Goal: Transaction & Acquisition: Purchase product/service

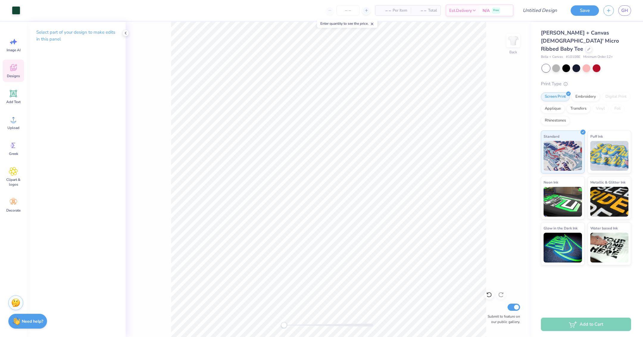
click at [8, 67] on div "Designs" at bounding box center [13, 71] width 21 height 22
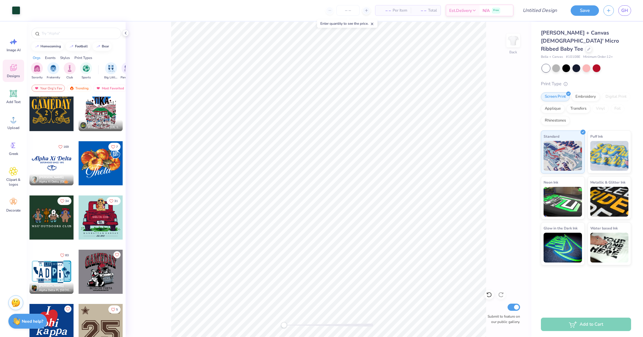
scroll to position [441, 0]
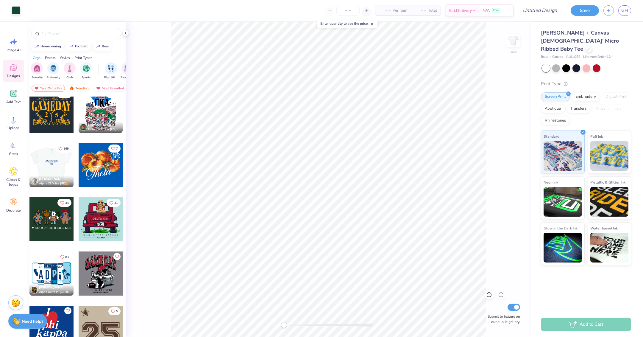
click at [55, 165] on div at bounding box center [51, 165] width 132 height 44
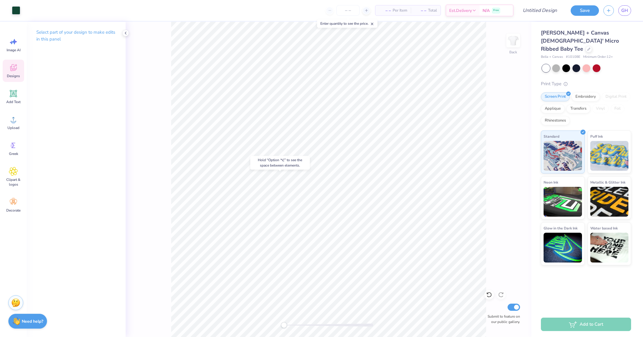
click at [15, 69] on icon at bounding box center [13, 67] width 9 height 9
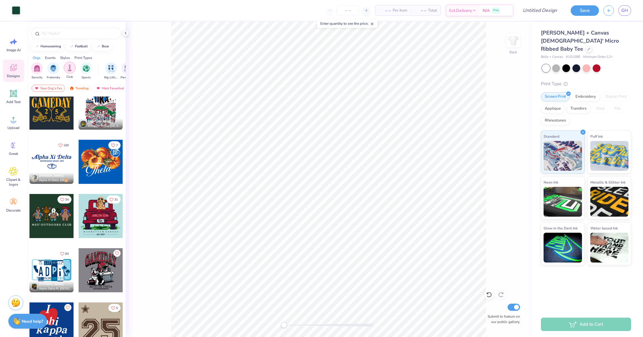
scroll to position [447, 0]
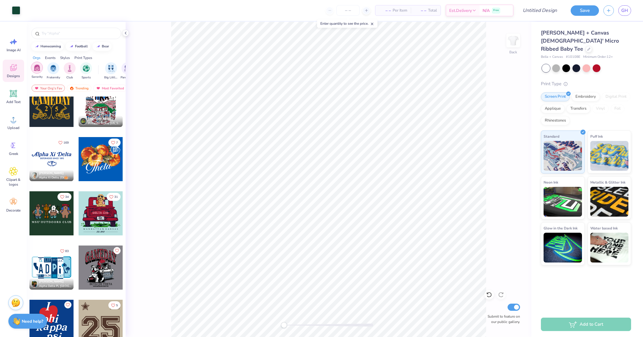
click at [37, 67] on img "filter for Sorority" at bounding box center [37, 67] width 7 height 7
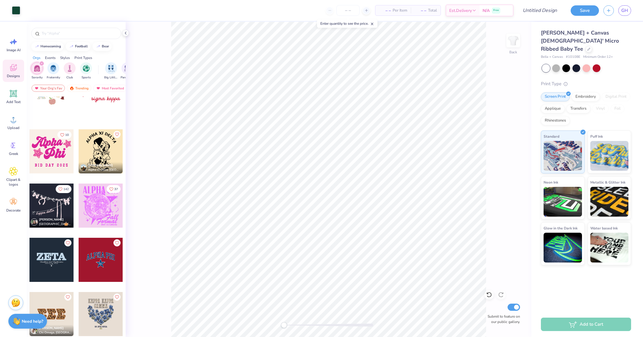
scroll to position [890, 0]
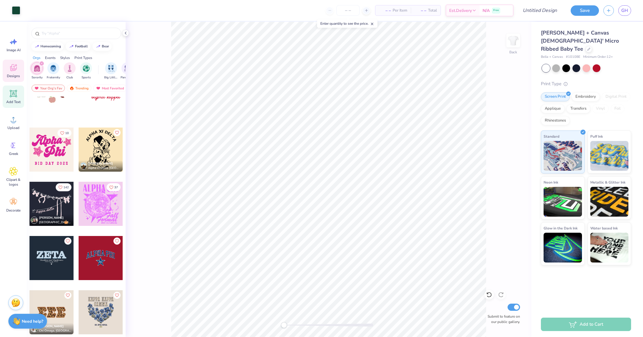
click at [10, 87] on div "Add Text" at bounding box center [13, 96] width 21 height 22
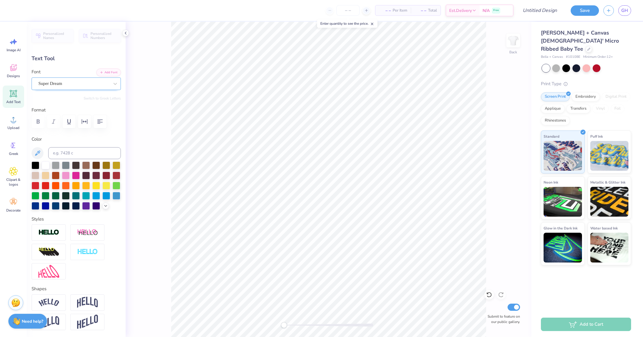
click at [56, 82] on div "Super Dream" at bounding box center [74, 83] width 72 height 9
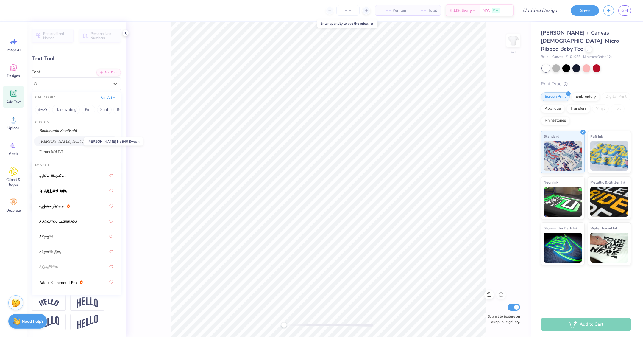
click at [66, 142] on span "Caslon Becker No540 Swash" at bounding box center [67, 141] width 56 height 6
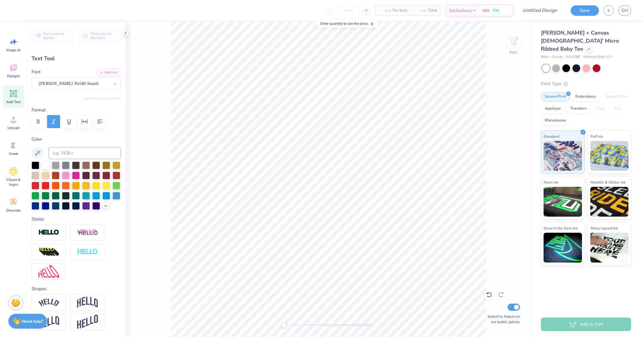
scroll to position [0, 0]
type textarea "Alpha"
click at [35, 149] on button at bounding box center [38, 153] width 12 height 12
type input "5.18"
type input "1.87"
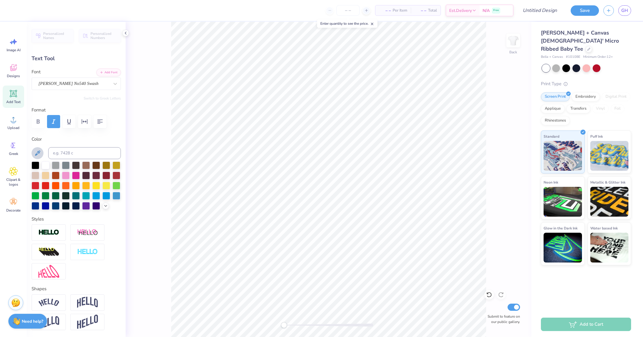
type input "7.56"
click at [49, 81] on div "Caslon Becker No540 Swash" at bounding box center [74, 83] width 72 height 9
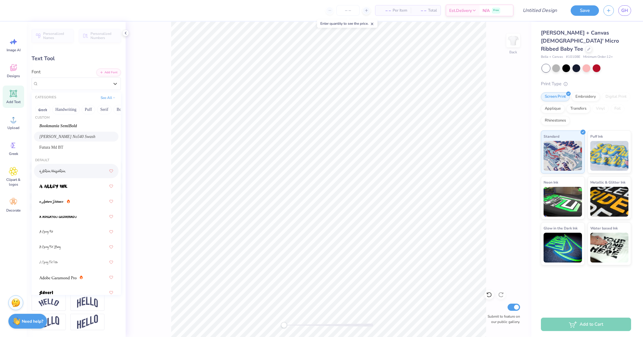
scroll to position [5, 0]
click at [65, 107] on button "Handwriting" at bounding box center [66, 110] width 28 height 10
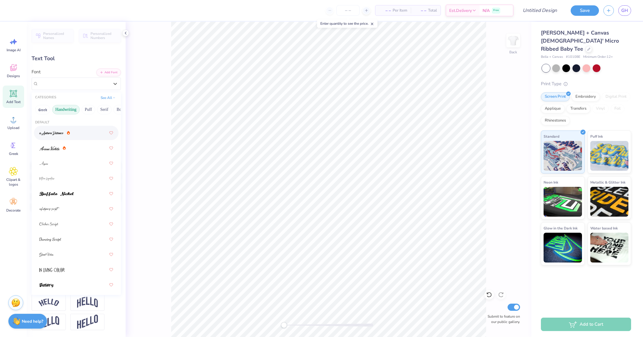
click at [77, 134] on div at bounding box center [76, 132] width 74 height 11
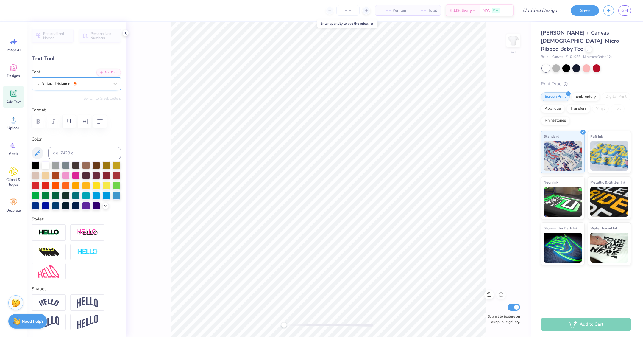
click at [69, 85] on div "a Antara Distance" at bounding box center [74, 83] width 72 height 9
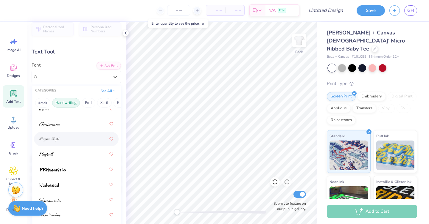
scroll to position [10, 0]
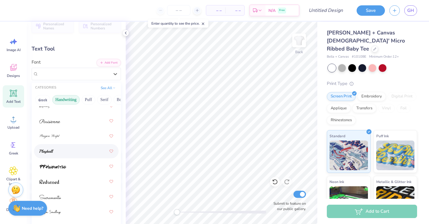
click at [59, 147] on div at bounding box center [76, 151] width 74 height 11
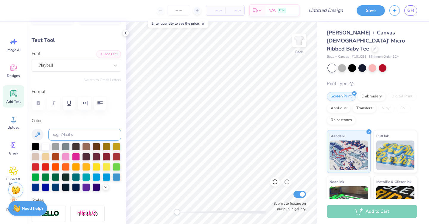
scroll to position [19, 0]
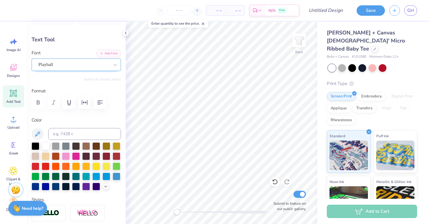
click at [81, 64] on div "Playball" at bounding box center [74, 64] width 72 height 9
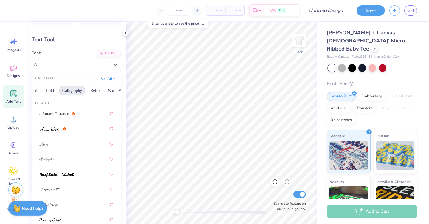
scroll to position [0, 71]
click at [71, 89] on button "Calligraphy" at bounding box center [72, 91] width 26 height 10
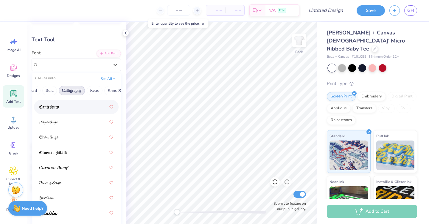
scroll to position [133, 0]
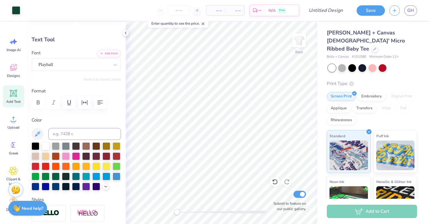
type input "4.67"
type input "1.96"
type input "7.52"
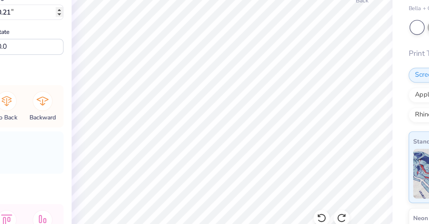
type input "0.22"
type input "4.69"
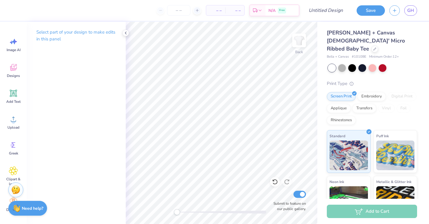
drag, startPoint x: 13, startPoint y: 97, endPoint x: 25, endPoint y: 97, distance: 12.5
click at [13, 97] on icon at bounding box center [13, 93] width 9 height 9
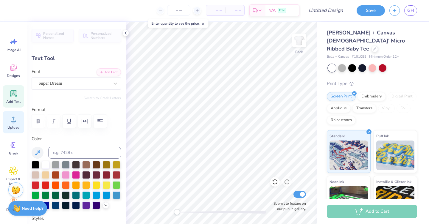
click at [10, 123] on icon at bounding box center [13, 119] width 9 height 9
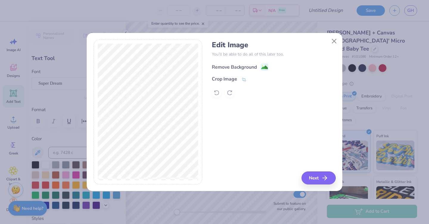
click at [240, 68] on div "Remove Background" at bounding box center [234, 67] width 45 height 7
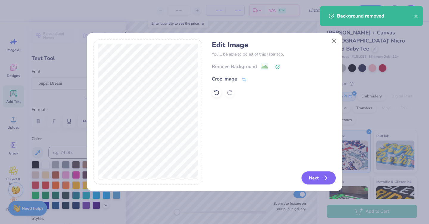
click at [323, 178] on icon "button" at bounding box center [324, 178] width 7 height 7
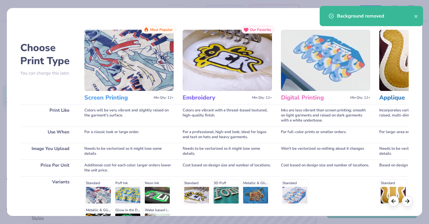
scroll to position [72, 0]
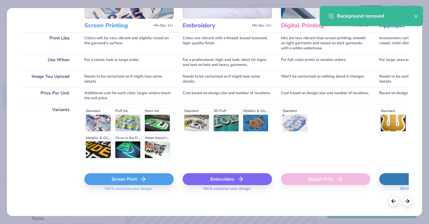
click at [118, 187] on span "We'll vectorize your design." at bounding box center [128, 191] width 53 height 9
click at [118, 183] on div "Screen Print" at bounding box center [128, 180] width 89 height 12
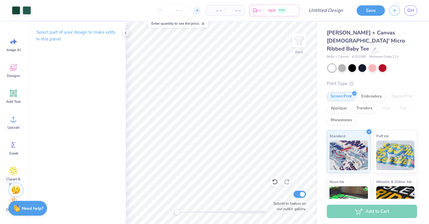
click at [198, 13] on div at bounding box center [197, 11] width 8 height 8
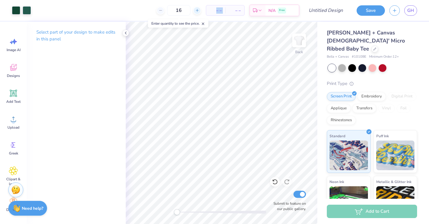
click at [198, 13] on div at bounding box center [197, 11] width 8 height 8
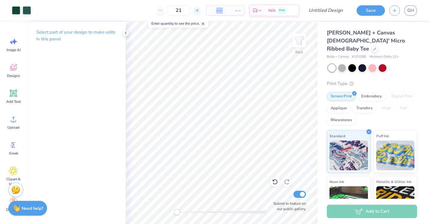
click at [198, 13] on div at bounding box center [197, 11] width 8 height 8
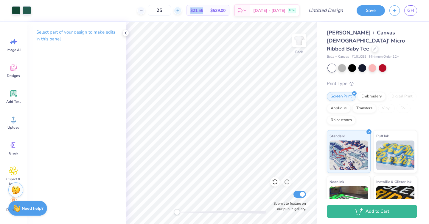
click at [180, 12] on icon at bounding box center [178, 10] width 4 height 4
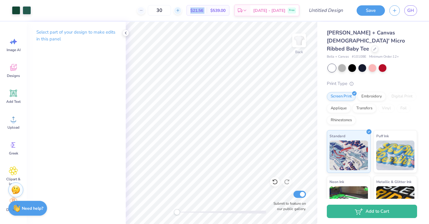
click at [180, 12] on icon at bounding box center [178, 10] width 4 height 4
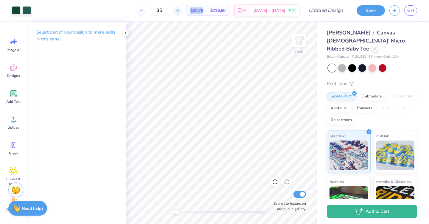
click at [180, 11] on icon at bounding box center [178, 10] width 4 height 4
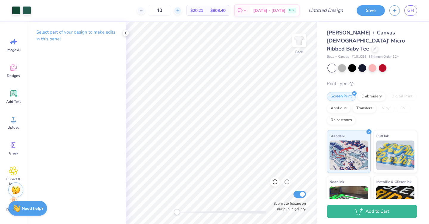
click at [182, 10] on div at bounding box center [178, 11] width 8 height 8
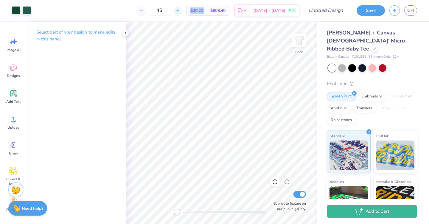
click at [182, 10] on div at bounding box center [178, 11] width 8 height 8
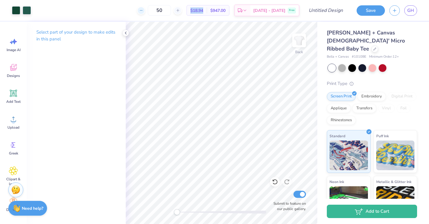
click at [142, 10] on line at bounding box center [141, 10] width 2 height 0
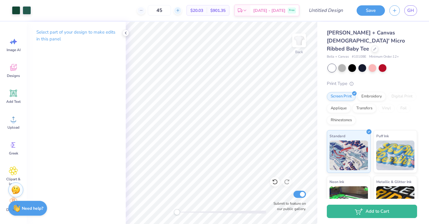
click at [179, 10] on line at bounding box center [177, 10] width 2 height 0
type input "46"
click at [411, 13] on span "GH" at bounding box center [410, 10] width 7 height 7
click at [413, 10] on span "GH" at bounding box center [410, 10] width 7 height 7
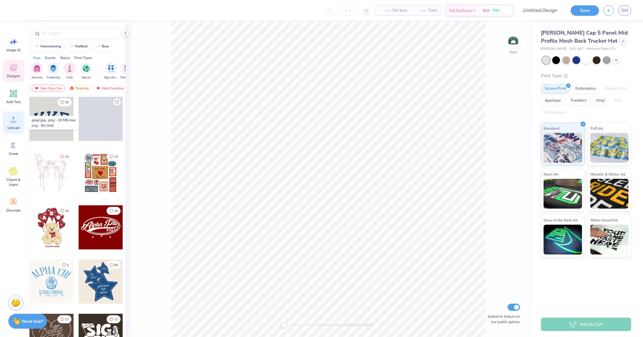
click at [13, 120] on circle at bounding box center [13, 122] width 4 height 4
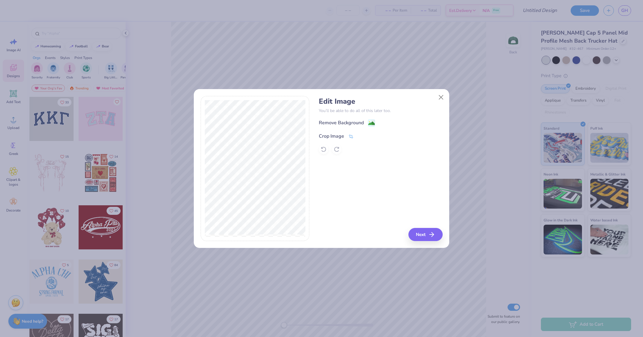
click at [334, 136] on div "Crop Image" at bounding box center [331, 135] width 25 height 7
click at [370, 123] on div "Remove Background Crop Image" at bounding box center [381, 136] width 124 height 35
click at [361, 136] on icon at bounding box center [361, 136] width 4 height 4
click at [369, 121] on circle at bounding box center [369, 121] width 1 height 1
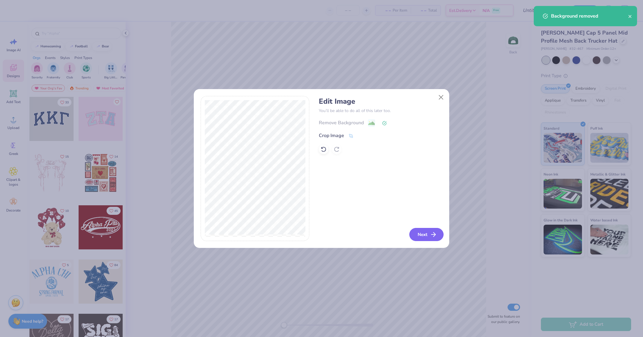
click at [433, 235] on icon "button" at bounding box center [433, 234] width 7 height 7
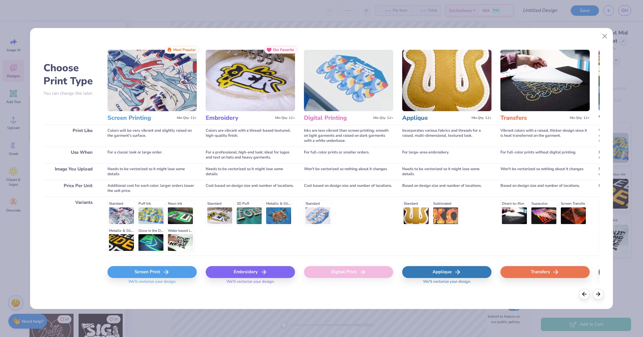
click at [260, 268] on div "Embroidery" at bounding box center [250, 272] width 89 height 12
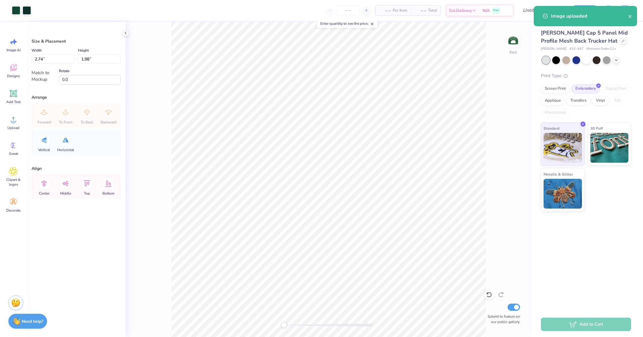
click at [295, 146] on body "Art colors – – Per Item – – Total Est. Delivery N/A Free Design Title Save GH I…" at bounding box center [321, 168] width 643 height 337
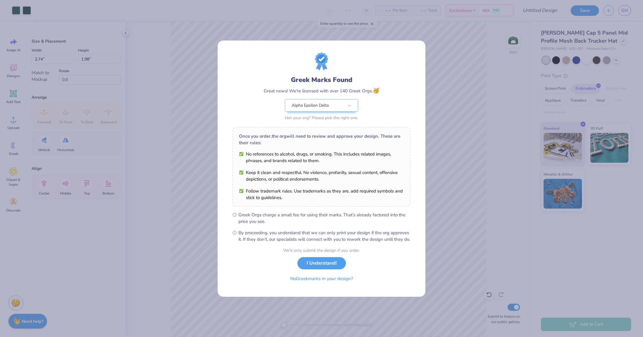
click at [310, 270] on div "We’ll only submit the design if you order. I Understand! No Greek marks in your…" at bounding box center [321, 266] width 77 height 38
click at [319, 262] on button "I Understand!" at bounding box center [321, 261] width 49 height 12
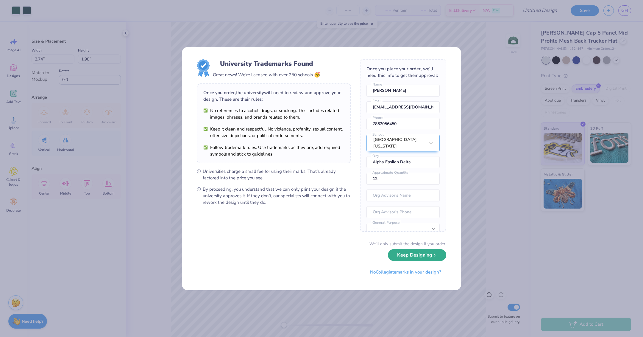
click at [407, 258] on button "Keep Designing" at bounding box center [417, 255] width 58 height 12
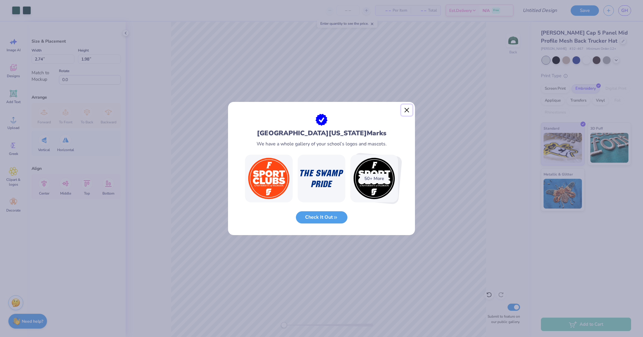
click at [407, 109] on button "Close" at bounding box center [406, 109] width 11 height 11
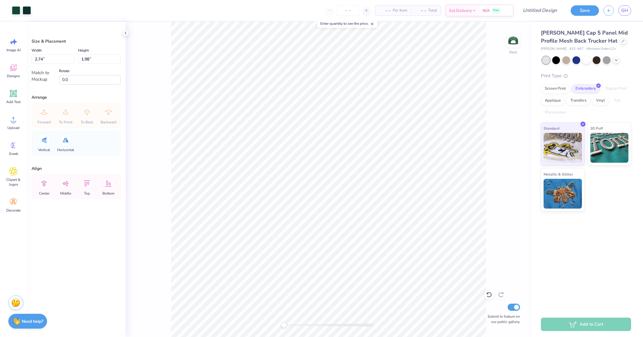
type input "3.27"
type input "2.37"
type input "3.35"
type input "2.43"
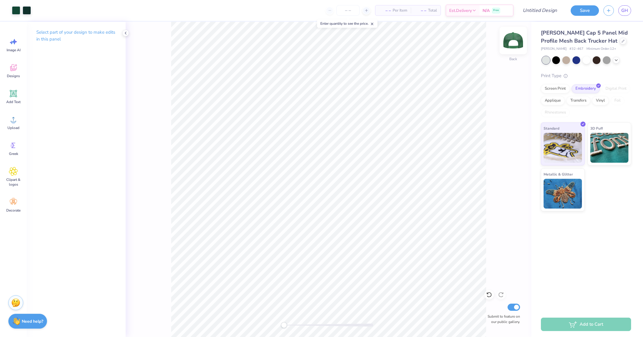
click at [513, 41] on img at bounding box center [513, 41] width 24 height 24
click at [10, 118] on icon at bounding box center [13, 119] width 9 height 9
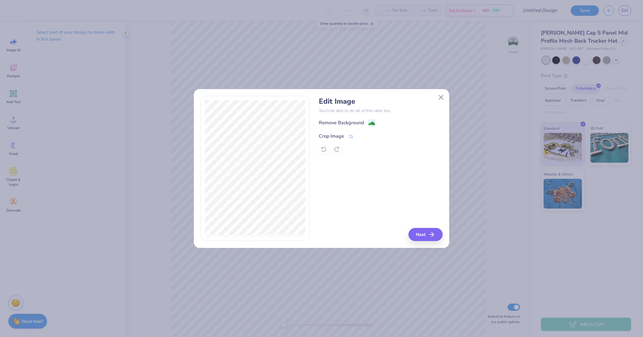
click at [335, 134] on div "Crop Image" at bounding box center [331, 135] width 25 height 7
click at [360, 136] on icon at bounding box center [361, 136] width 4 height 4
click at [368, 125] on image at bounding box center [371, 124] width 7 height 7
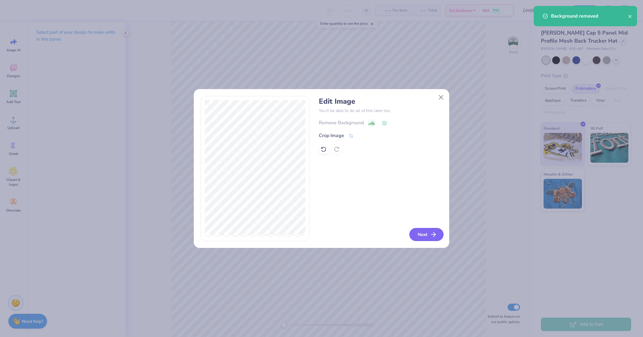
click at [429, 232] on button "Next" at bounding box center [426, 234] width 34 height 13
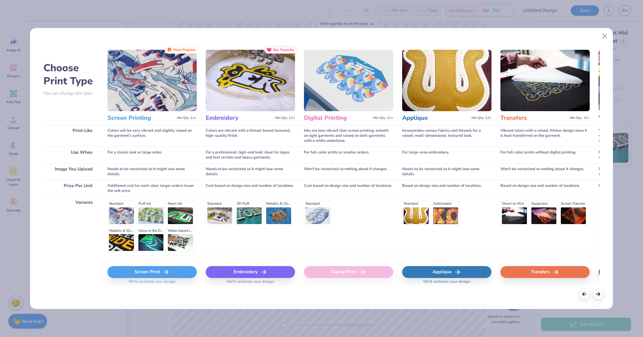
click at [145, 272] on div "Screen Print" at bounding box center [151, 272] width 89 height 12
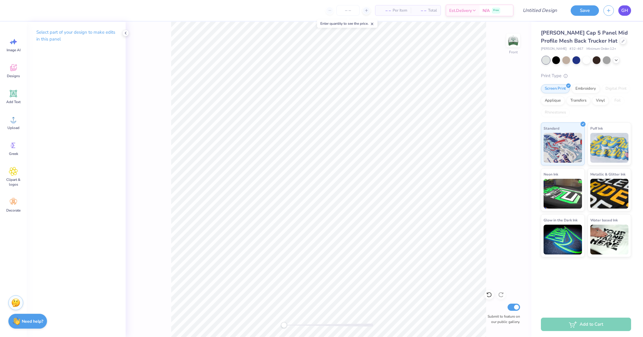
click at [623, 11] on span "GH" at bounding box center [624, 10] width 7 height 7
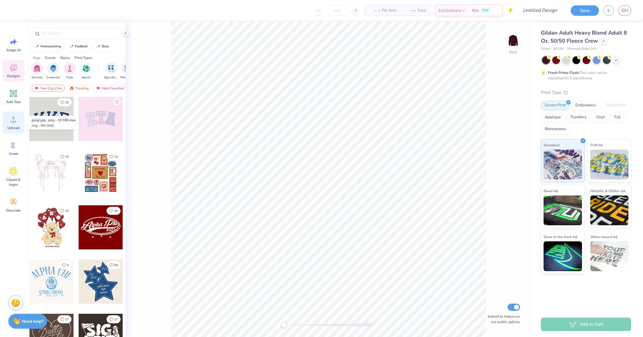
click at [10, 121] on icon at bounding box center [13, 119] width 9 height 9
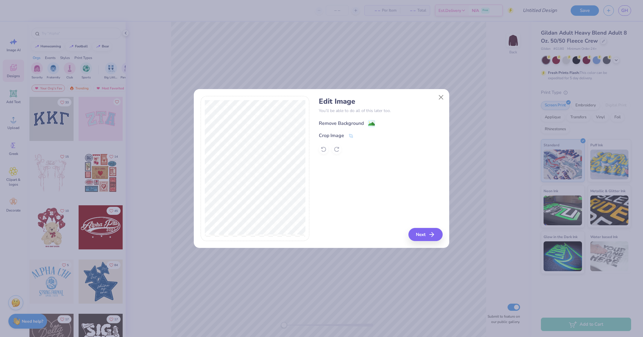
click at [356, 123] on div "Remove Background" at bounding box center [341, 123] width 45 height 7
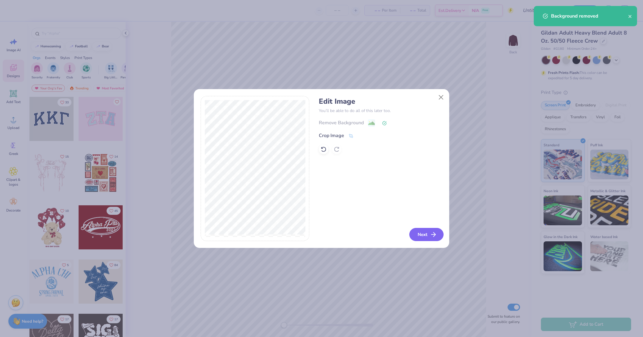
click at [426, 237] on button "Next" at bounding box center [426, 234] width 34 height 13
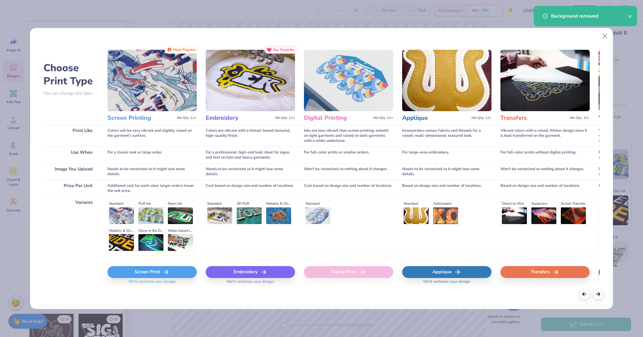
click at [132, 271] on div "Screen Print" at bounding box center [151, 272] width 89 height 12
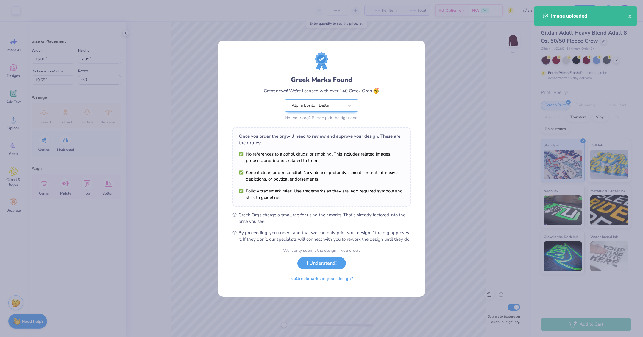
click at [327, 155] on body "Art colors – – Per Item – – Total Est. Delivery N/A Free Design Title Save GH I…" at bounding box center [321, 168] width 643 height 337
click at [320, 263] on button "I Understand!" at bounding box center [321, 261] width 49 height 12
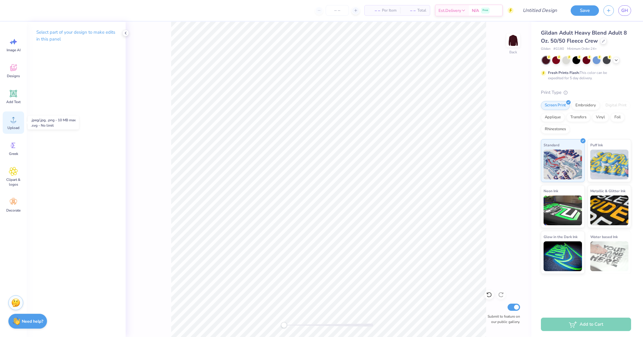
click at [7, 124] on div "Upload" at bounding box center [13, 122] width 21 height 22
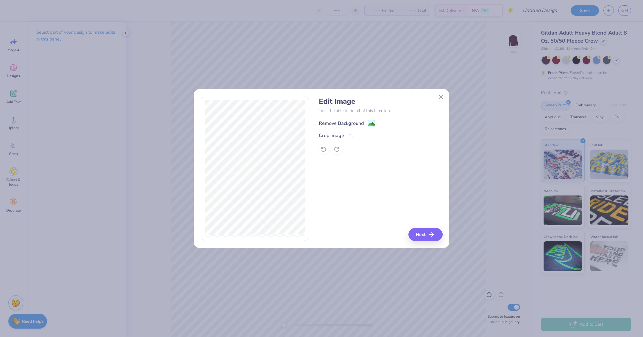
click at [346, 121] on div "Remove Background" at bounding box center [341, 123] width 45 height 7
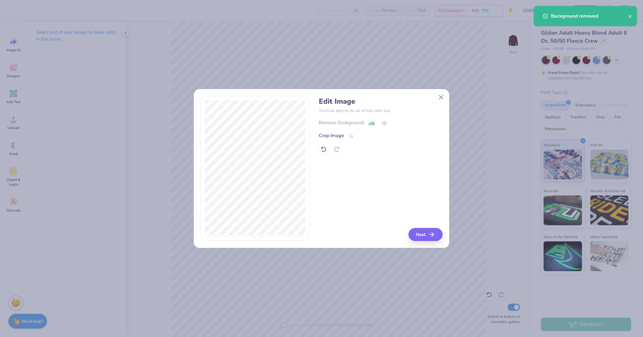
click at [372, 122] on div "Remove Background" at bounding box center [381, 122] width 124 height 7
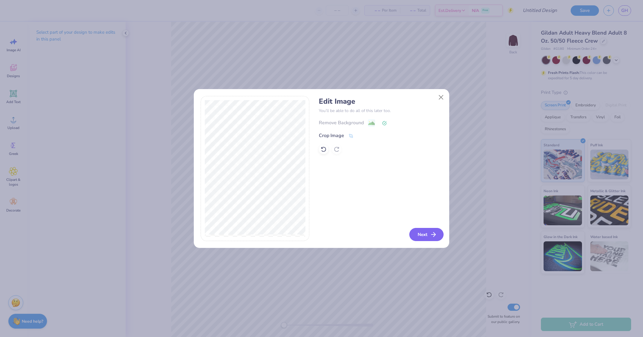
click at [429, 233] on button "Next" at bounding box center [426, 234] width 34 height 13
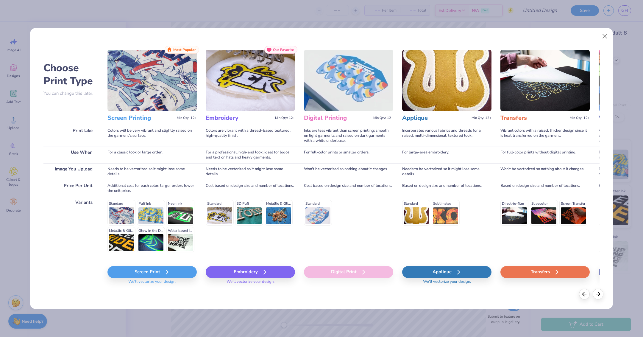
click at [177, 275] on div "Screen Print" at bounding box center [151, 272] width 89 height 12
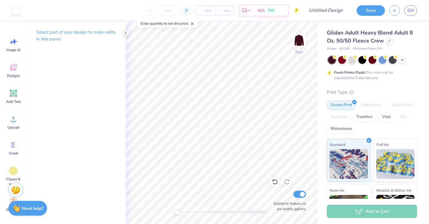
click at [185, 9] on icon at bounding box center [186, 10] width 4 height 4
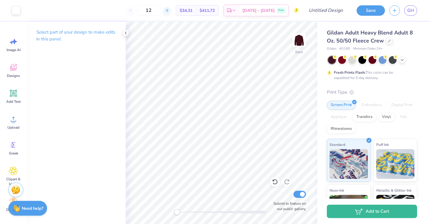
click at [183, 12] on div "12 $34.31 Per Item $411.72 Total Est. Delivery Oct 10 - 13 Free" at bounding box center [162, 10] width 274 height 21
click at [169, 11] on icon at bounding box center [167, 10] width 4 height 4
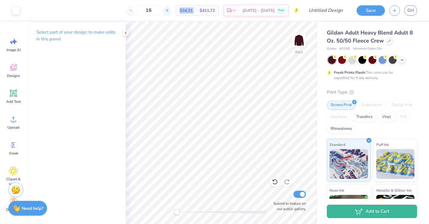
click at [169, 11] on icon at bounding box center [167, 10] width 4 height 4
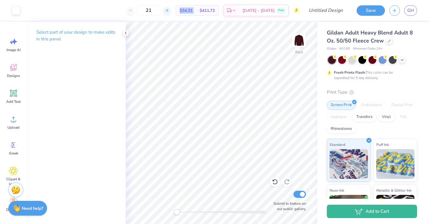
click at [169, 11] on icon at bounding box center [167, 10] width 4 height 4
type input "25"
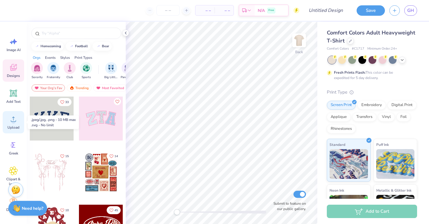
click at [12, 118] on icon at bounding box center [13, 119] width 9 height 9
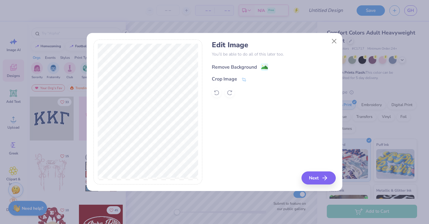
click at [264, 67] on image at bounding box center [264, 67] width 7 height 7
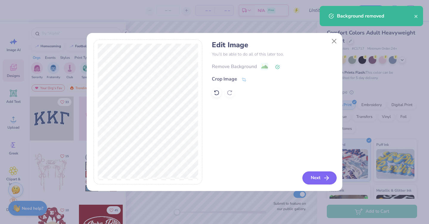
click at [320, 178] on button "Next" at bounding box center [319, 178] width 34 height 13
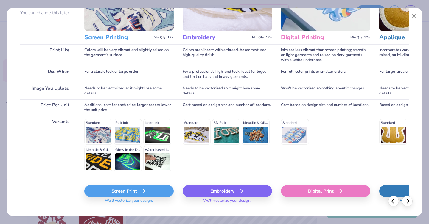
scroll to position [72, 0]
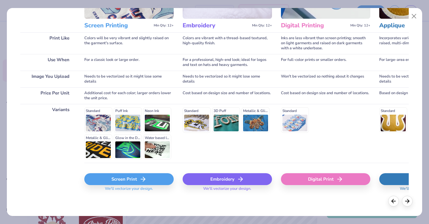
click at [116, 183] on div "Screen Print" at bounding box center [128, 180] width 89 height 12
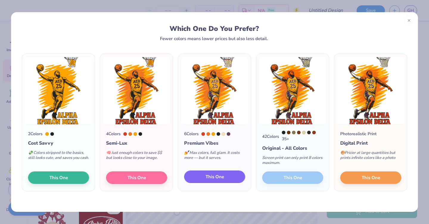
click at [195, 176] on button "This One" at bounding box center [214, 177] width 61 height 13
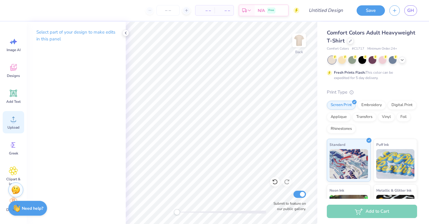
click at [11, 120] on icon at bounding box center [13, 119] width 9 height 9
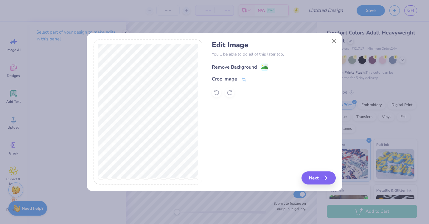
click at [261, 67] on image at bounding box center [264, 67] width 7 height 7
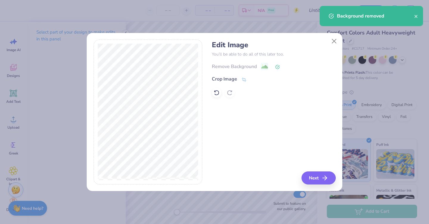
click at [267, 66] on div "Remove Background" at bounding box center [274, 66] width 124 height 7
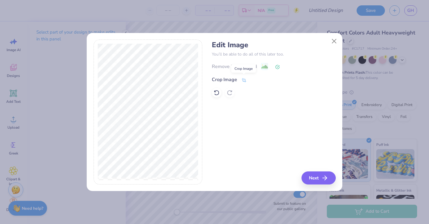
click at [241, 81] on icon at bounding box center [243, 80] width 5 height 5
click at [208, 43] on div "Edit Image You’ll be able to do all of this later too. Remove Background Crop I…" at bounding box center [214, 112] width 242 height 145
click at [336, 39] on button "Close" at bounding box center [333, 40] width 11 height 11
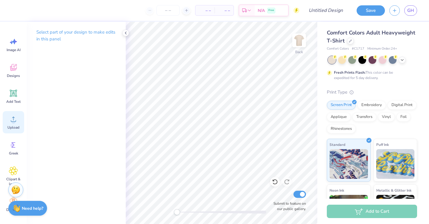
click at [12, 127] on span "Upload" at bounding box center [13, 127] width 12 height 5
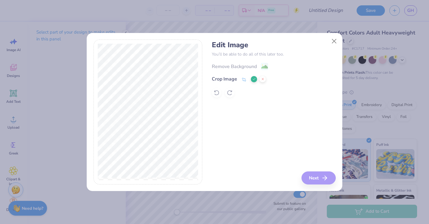
click at [258, 68] on div "Remove Background Crop Image" at bounding box center [274, 80] width 124 height 35
click at [246, 67] on div "Remove Background Crop Image" at bounding box center [274, 80] width 124 height 35
click at [262, 78] on line at bounding box center [263, 79] width 2 height 2
click at [260, 67] on div "Remove Background" at bounding box center [240, 66] width 56 height 7
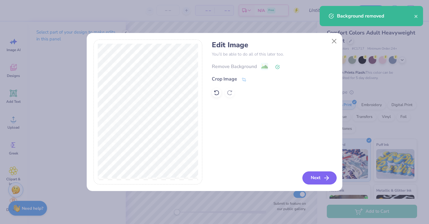
click at [315, 179] on button "Next" at bounding box center [319, 178] width 34 height 13
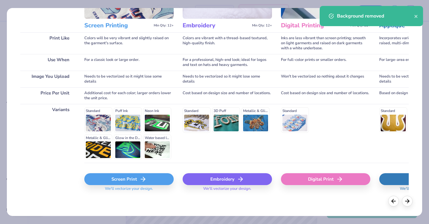
click at [121, 179] on div "Screen Print" at bounding box center [128, 180] width 89 height 12
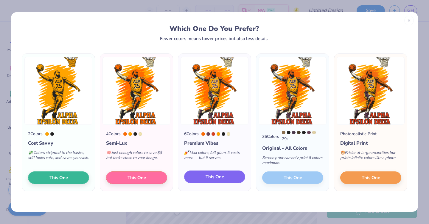
click at [204, 176] on button "This One" at bounding box center [214, 177] width 61 height 13
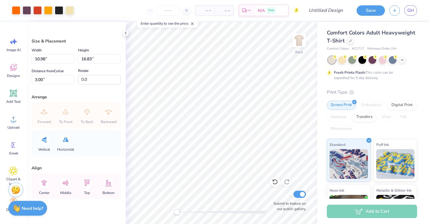
type input "10.98"
type input "16.83"
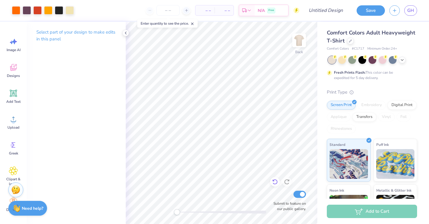
click at [274, 185] on icon at bounding box center [275, 182] width 6 height 6
